Goal: Check status: Check status

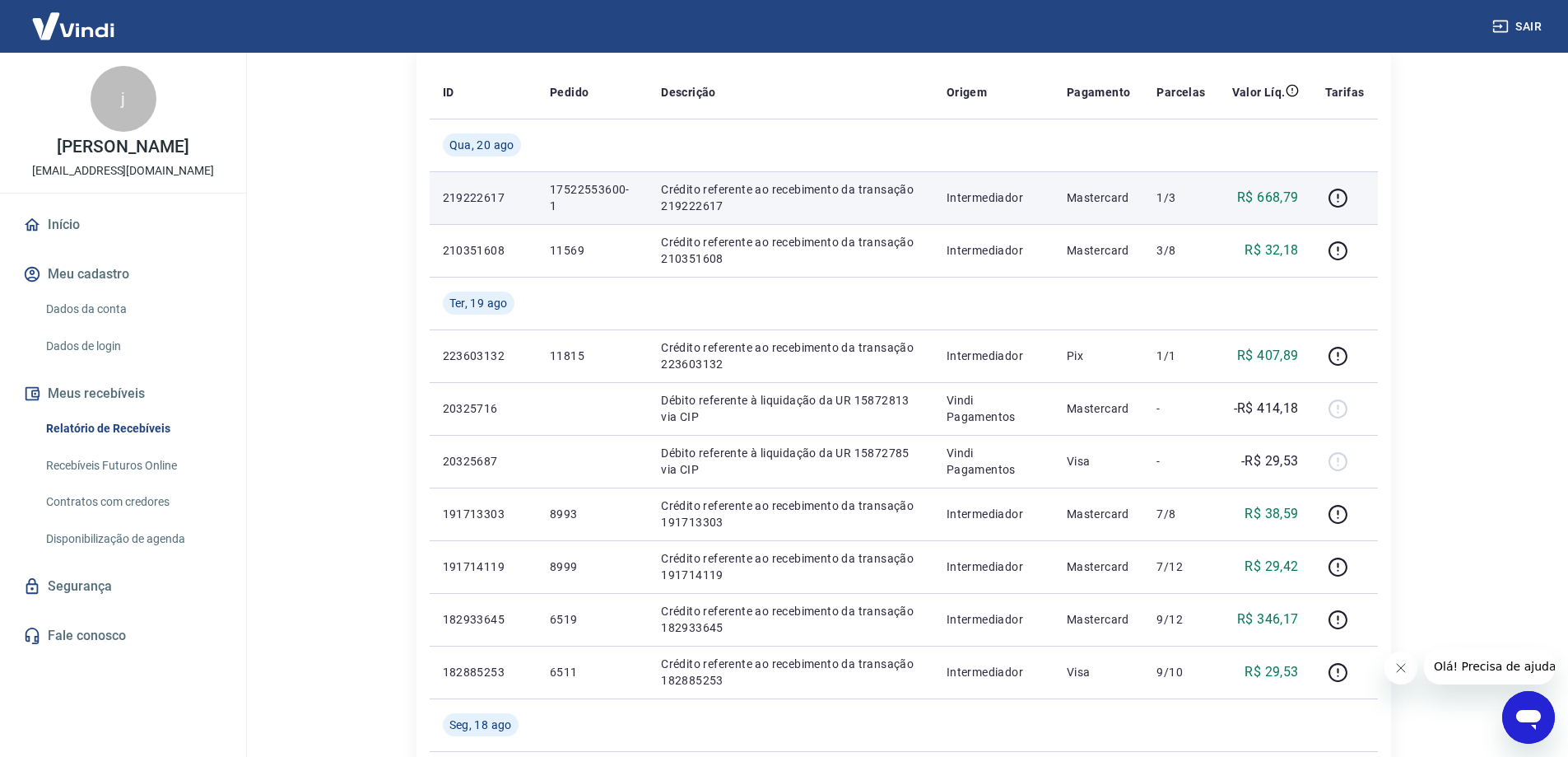
scroll to position [247, 0]
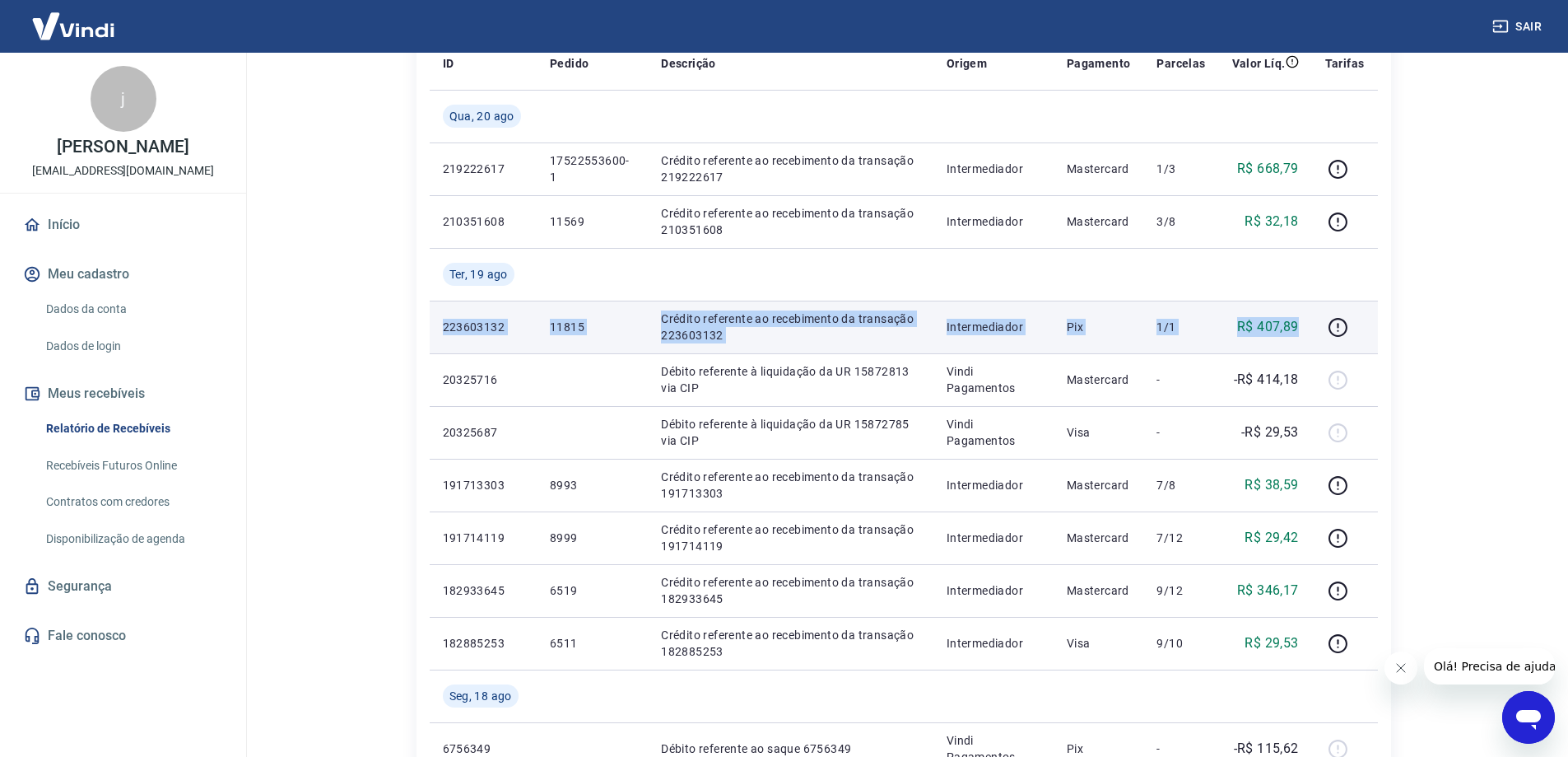
drag, startPoint x: 442, startPoint y: 325, endPoint x: 1302, endPoint y: 320, distance: 860.0
click at [1302, 320] on tr "223603132 11815 Crédito referente ao recebimento da transação 223603132 Interme…" at bounding box center [904, 326] width 949 height 53
copy tr "223603132 11815 Crédito referente ao recebimento da transação 223603132 Interme…"
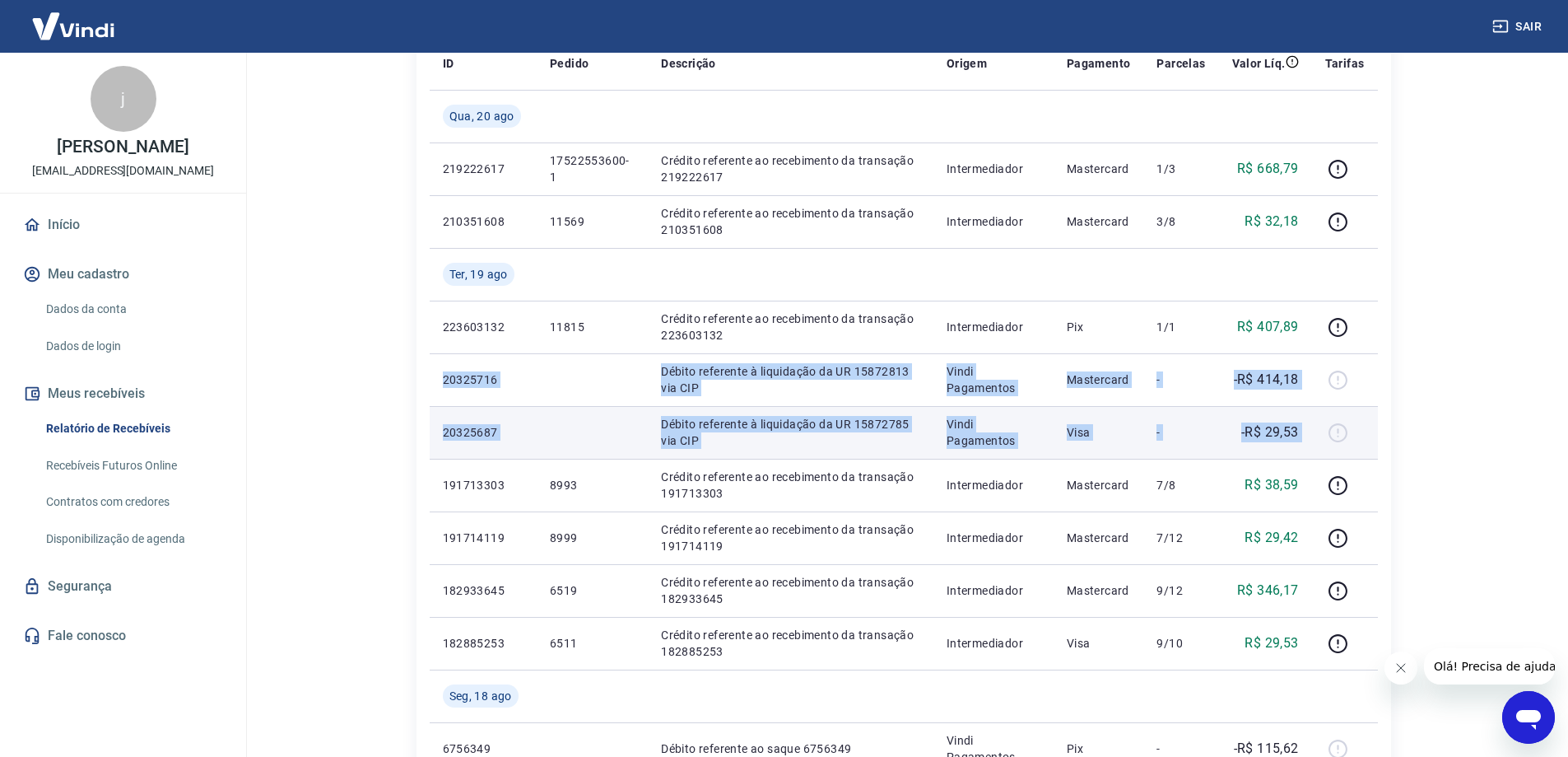
drag, startPoint x: 443, startPoint y: 380, endPoint x: 1347, endPoint y: 436, distance: 905.7
click at [1347, 436] on tbody "Qua, 20 ago 219222617 17522553600-1 Crédito referente ao recebimento da transaç…" at bounding box center [904, 722] width 949 height 1265
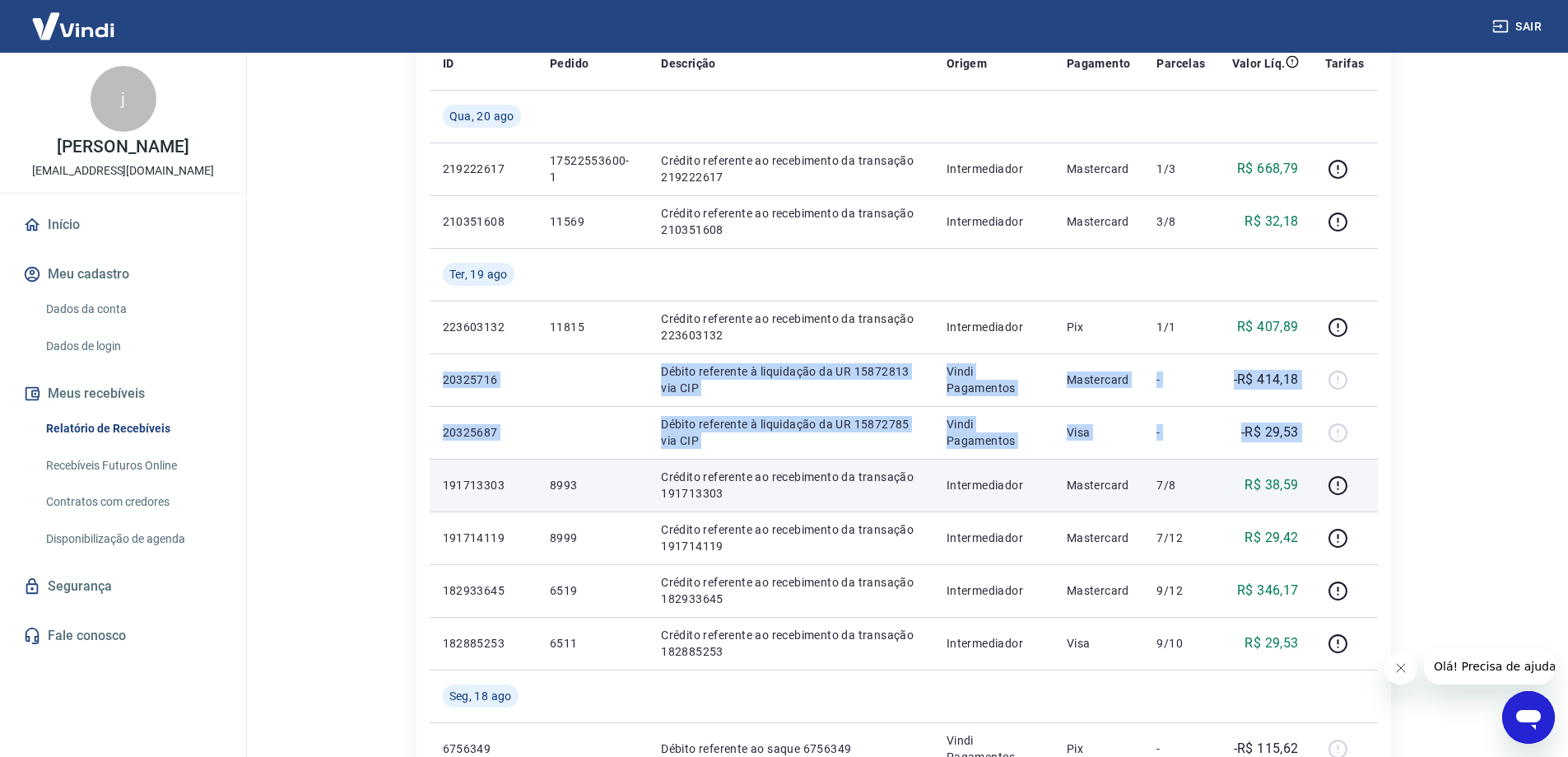
click at [441, 483] on td "191713303" at bounding box center [482, 484] width 107 height 53
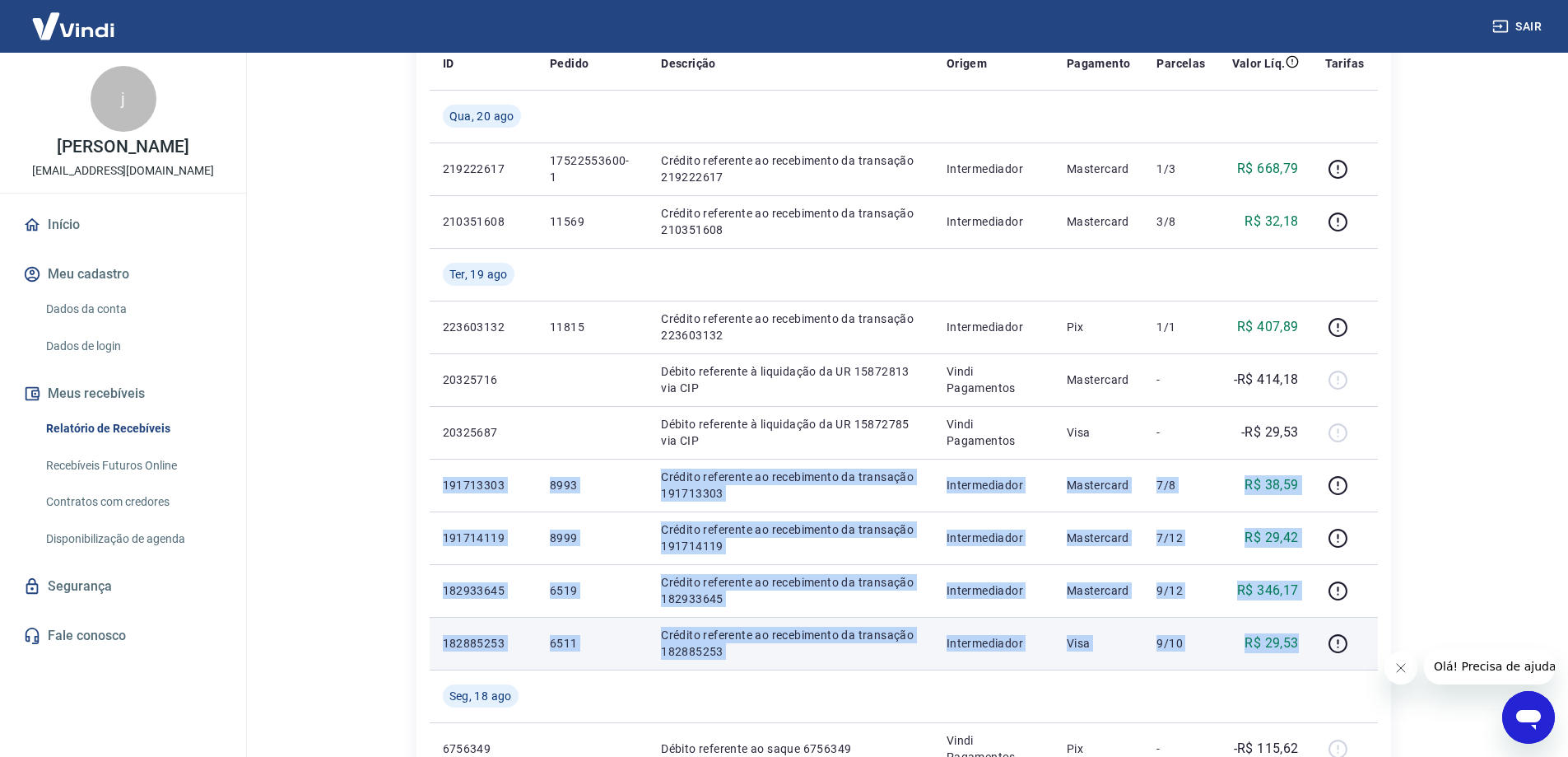
drag, startPoint x: 444, startPoint y: 484, endPoint x: 1297, endPoint y: 650, distance: 869.0
click at [1297, 650] on tbody "Qua, 20 ago 219222617 17522553600-1 Crédito referente ao recebimento da transaç…" at bounding box center [904, 722] width 949 height 1265
copy tbody "191713303 8993 Crédito referente ao recebimento da transação 191713303 Intermed…"
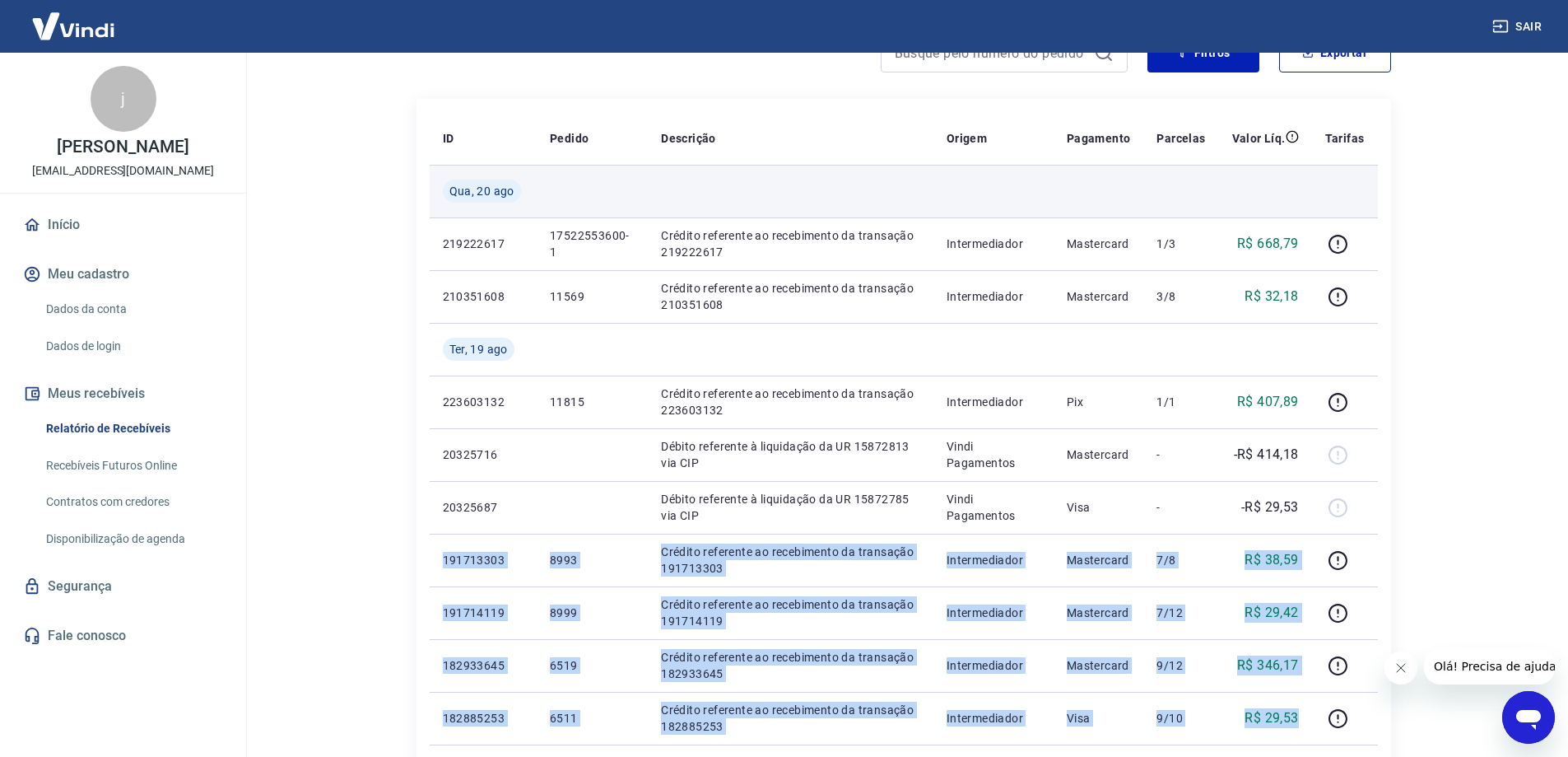
scroll to position [83, 0]
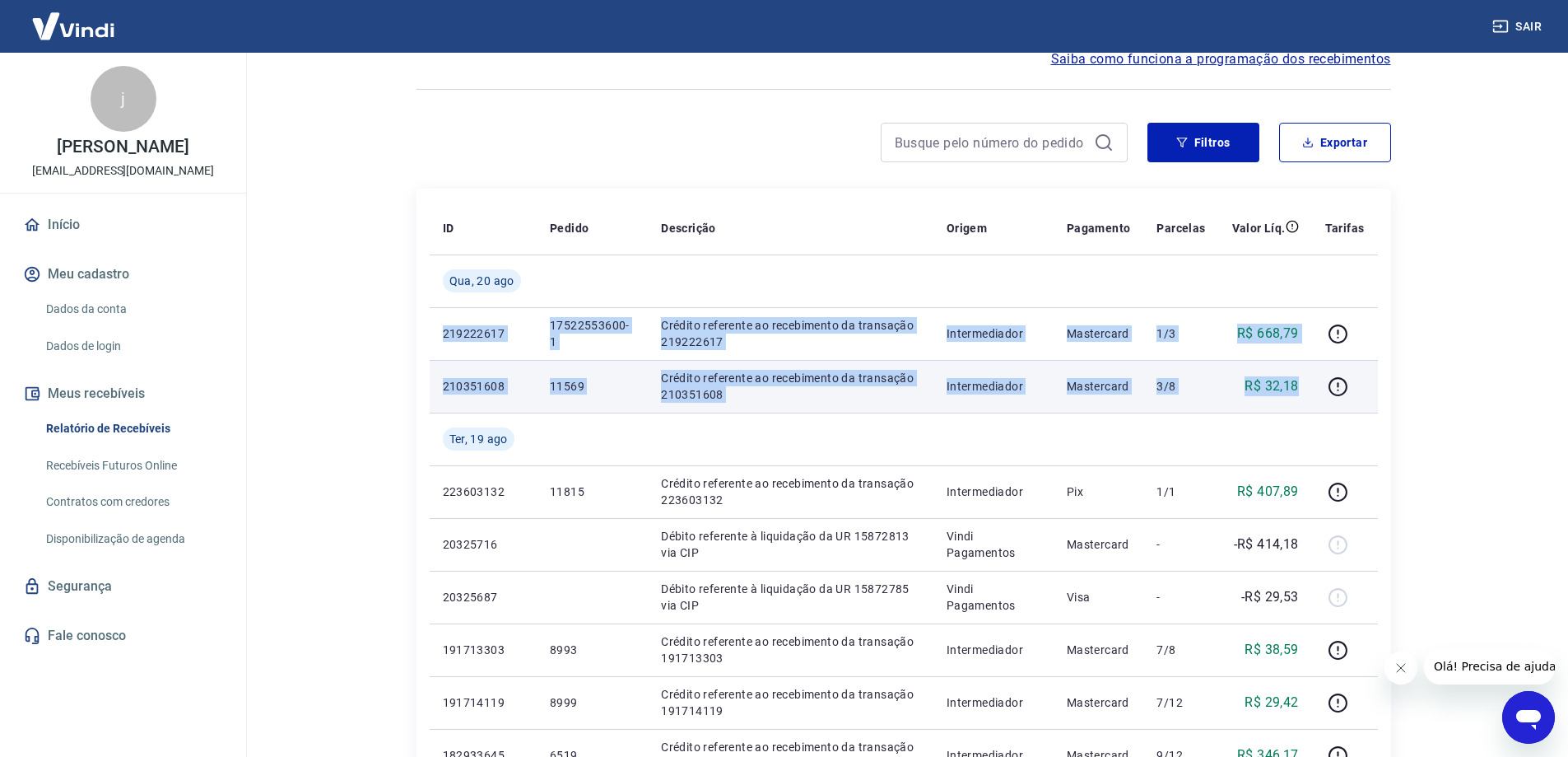
drag, startPoint x: 437, startPoint y: 330, endPoint x: 1307, endPoint y: 378, distance: 871.3
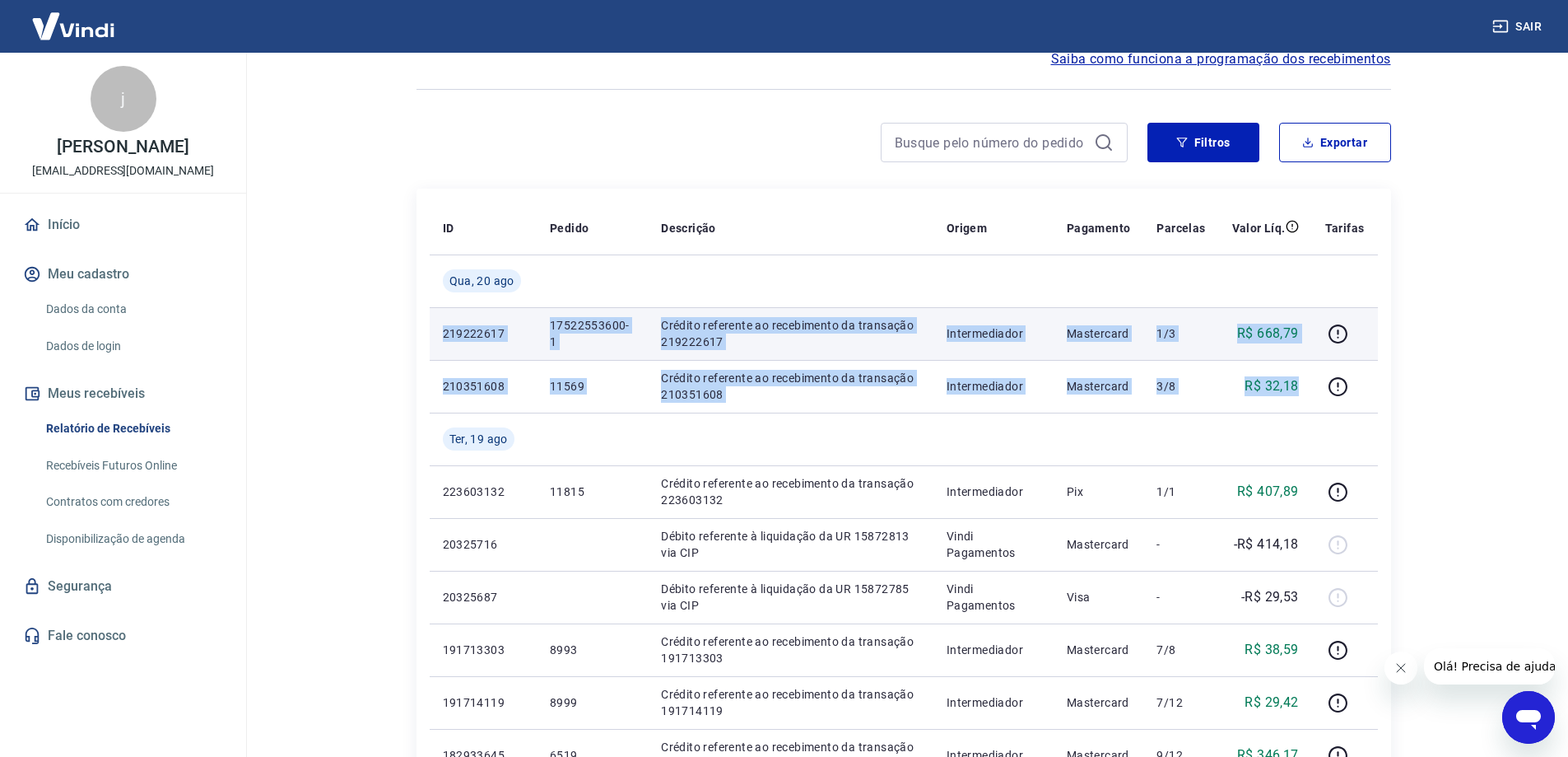
copy tbody "219222617 17522553600-1 Crédito referente ao recebimento da transação 219222617…"
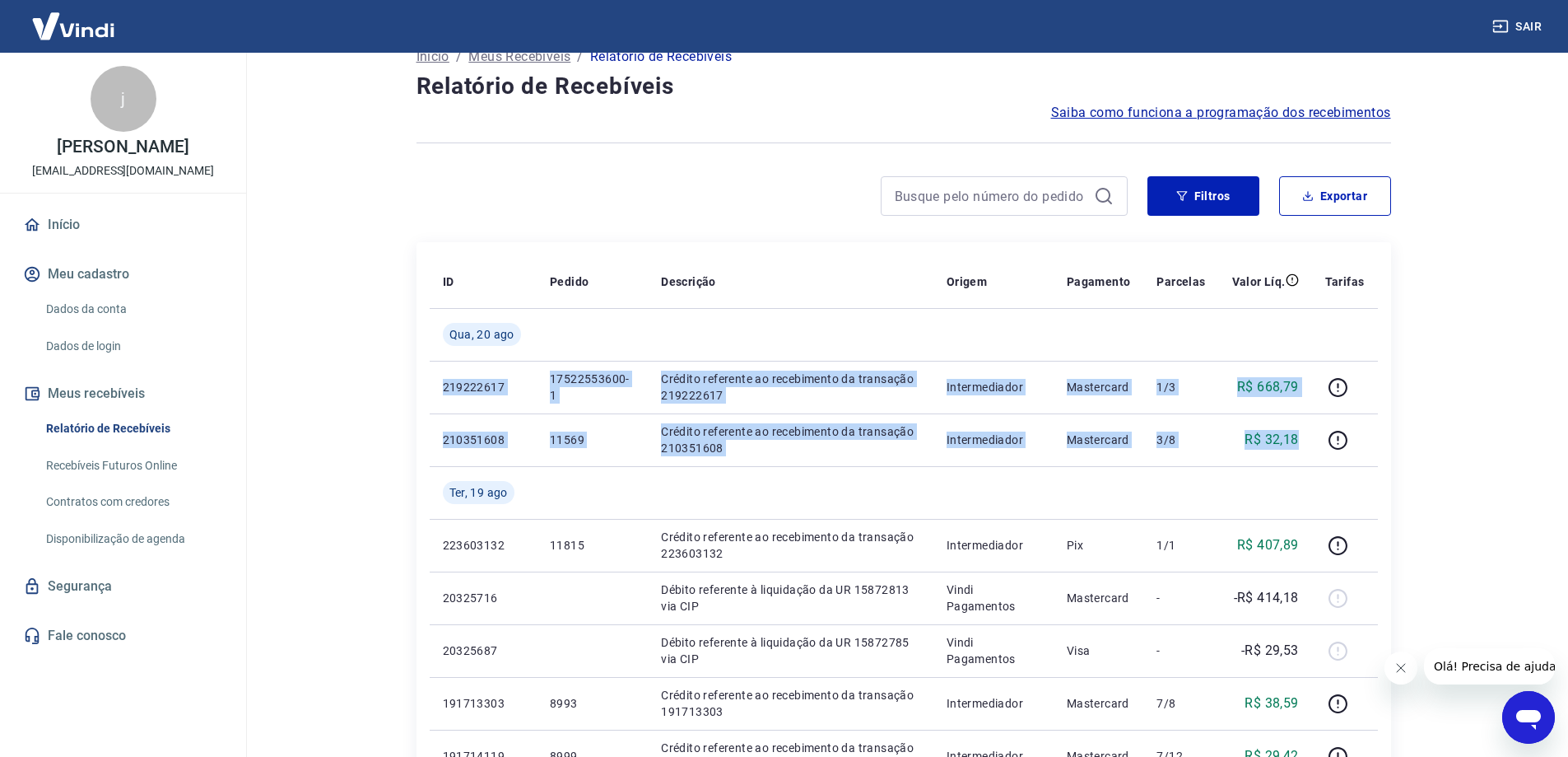
scroll to position [0, 0]
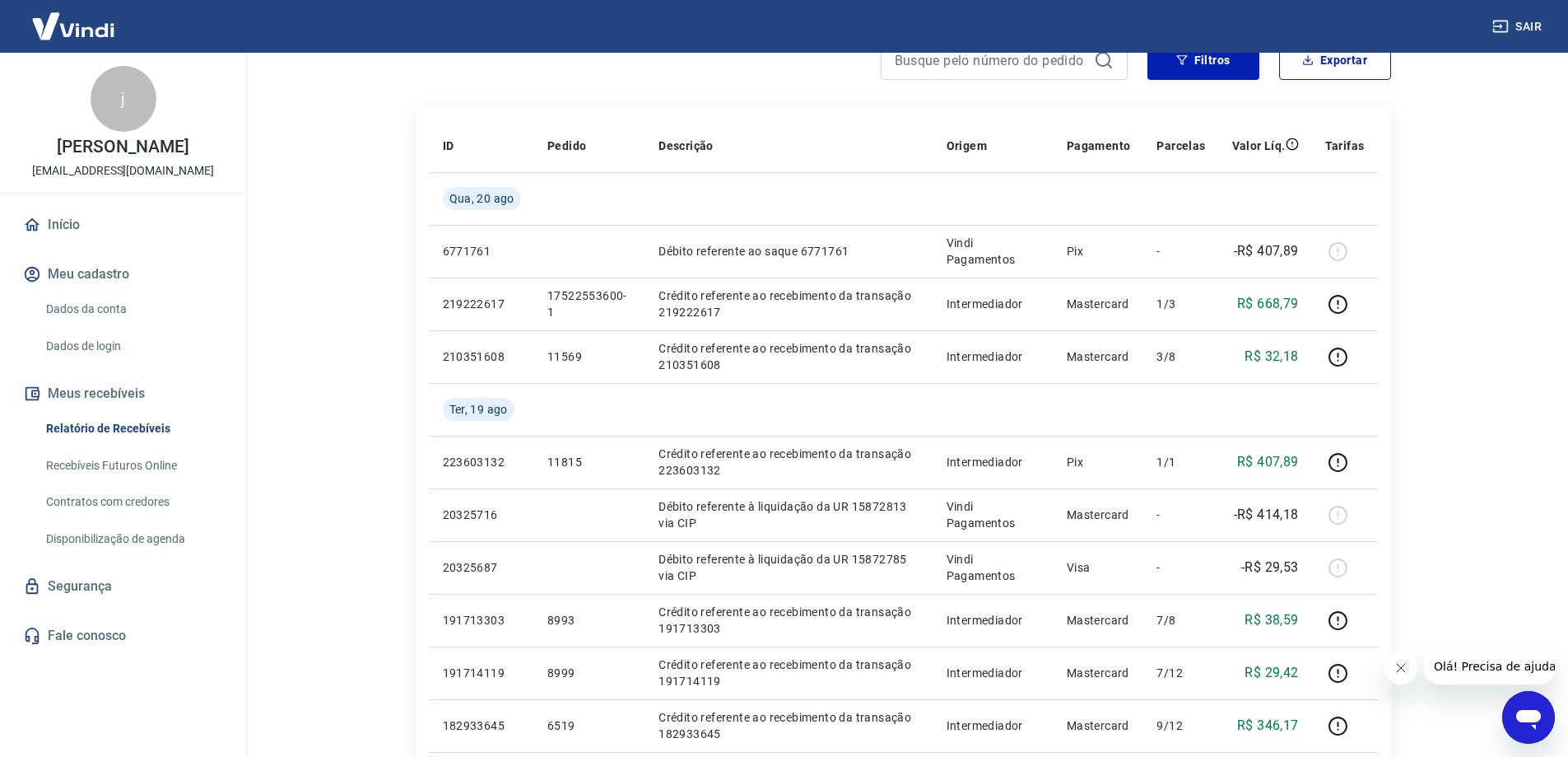
scroll to position [247, 0]
